Goal: Find specific page/section: Find specific page/section

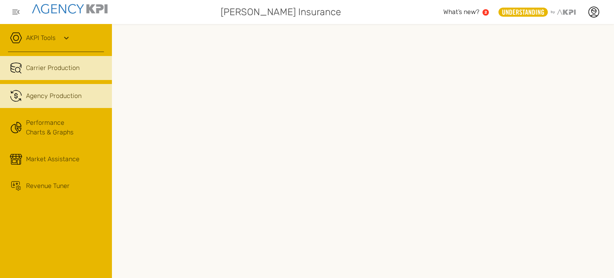
click at [59, 96] on span "Agency Production" at bounding box center [54, 96] width 56 height 10
